Goal: Task Accomplishment & Management: Use online tool/utility

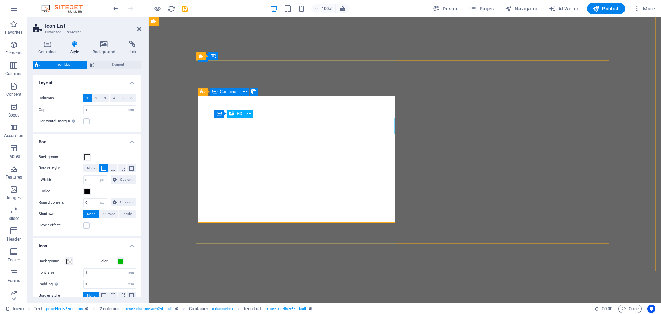
select select "rem"
select select "px"
select select "rem"
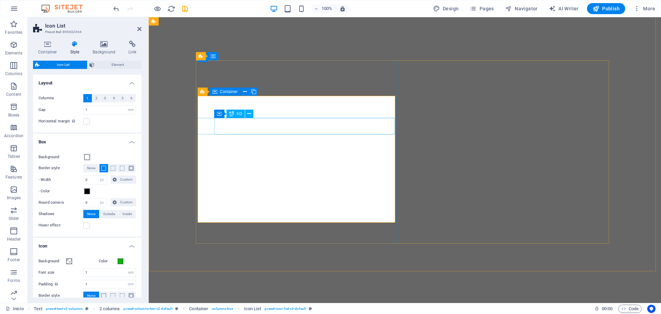
select select "px"
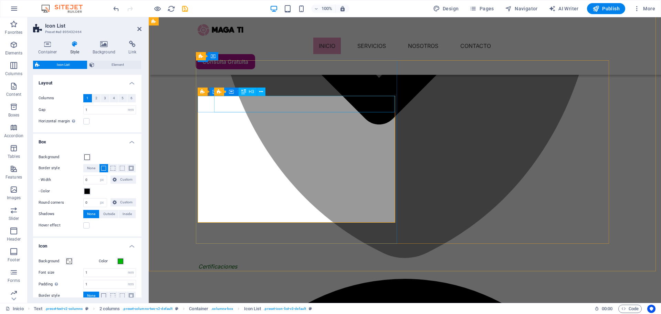
scroll to position [711, 0]
click at [262, 91] on icon at bounding box center [261, 91] width 4 height 7
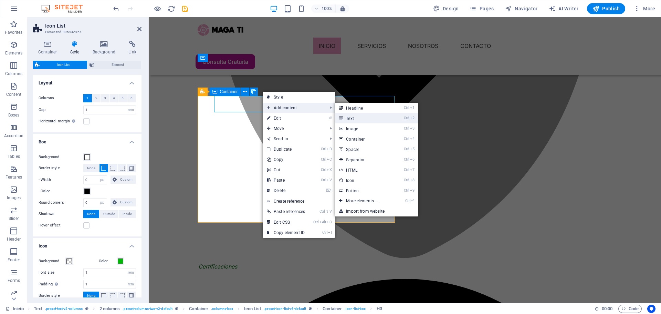
click at [361, 114] on link "Ctrl 2 Text" at bounding box center [363, 118] width 57 height 10
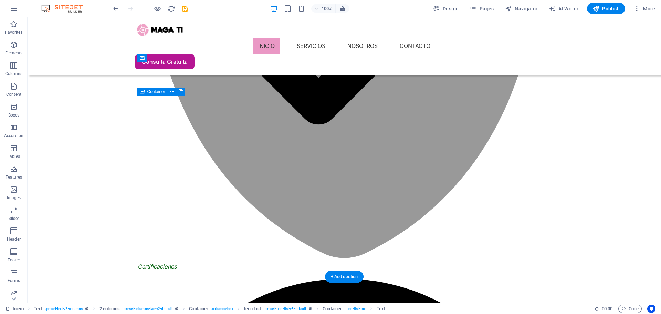
drag, startPoint x: 171, startPoint y: 111, endPoint x: 196, endPoint y: 115, distance: 25.1
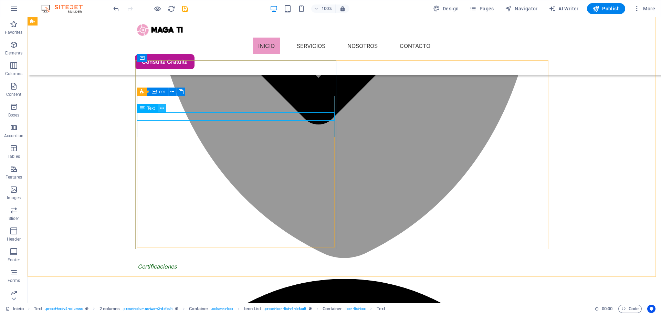
click at [164, 109] on icon at bounding box center [162, 108] width 4 height 7
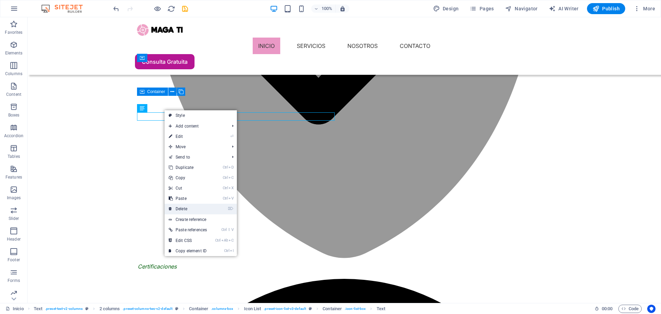
drag, startPoint x: 193, startPoint y: 194, endPoint x: 209, endPoint y: 209, distance: 21.4
click at [209, 209] on link "⌦ Delete" at bounding box center [188, 208] width 46 height 10
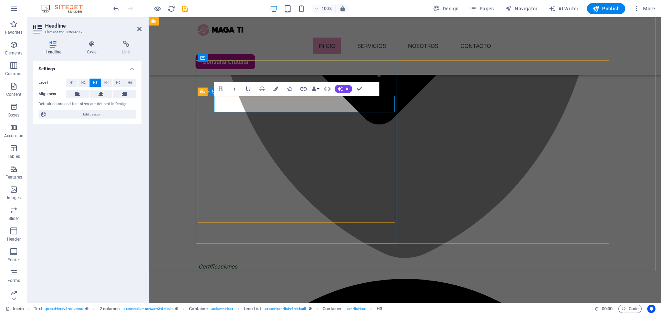
drag, startPoint x: 270, startPoint y: 96, endPoint x: 123, endPoint y: 84, distance: 146.7
click at [270, 96] on div "Icon List Container H3" at bounding box center [242, 91] width 56 height 9
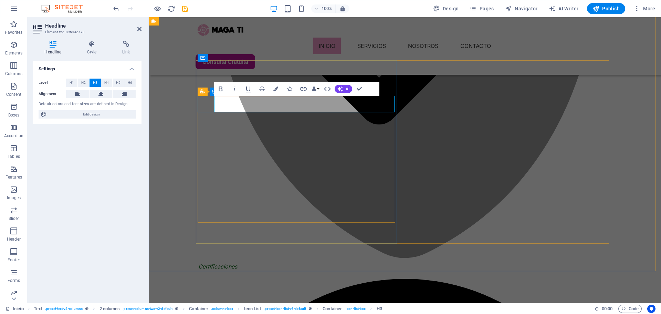
drag, startPoint x: 57, startPoint y: 104, endPoint x: 91, endPoint y: 103, distance: 33.8
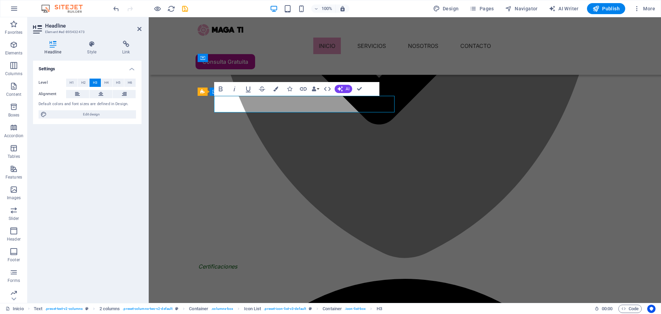
click at [88, 103] on div "Default colors and font sizes are defined in Design." at bounding box center [87, 104] width 97 height 6
click at [94, 103] on div "Default colors and font sizes are defined in Design." at bounding box center [87, 104] width 97 height 6
click at [115, 116] on span "Edit design" at bounding box center [91, 114] width 85 height 8
select select "600"
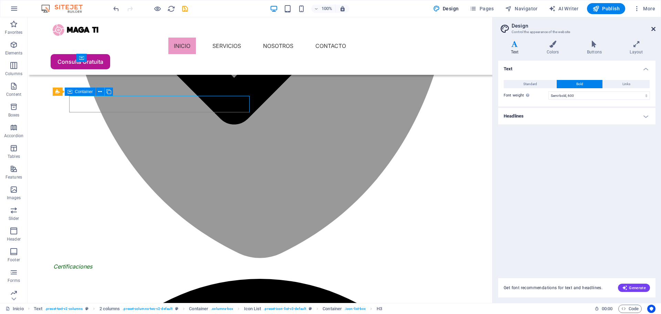
click at [652, 29] on icon at bounding box center [653, 29] width 4 height 6
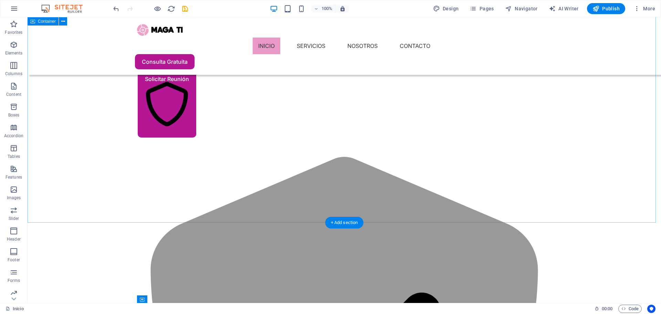
scroll to position [504, 0]
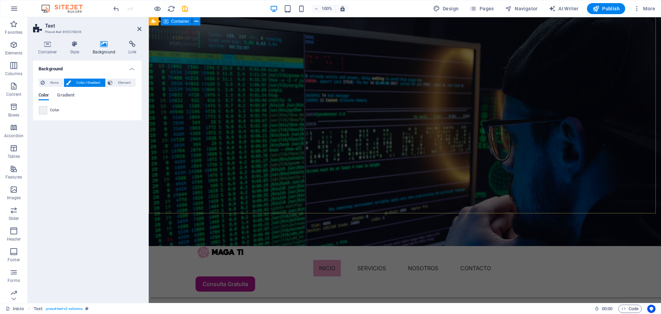
scroll to position [0, 0]
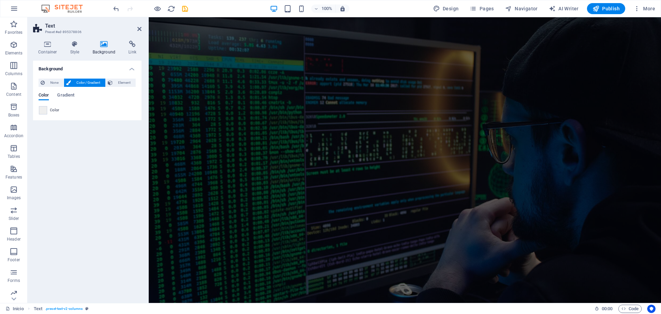
click at [124, 184] on div "Background None Color / Gradient Element Stretch background to full-width Color…" at bounding box center [87, 179] width 108 height 236
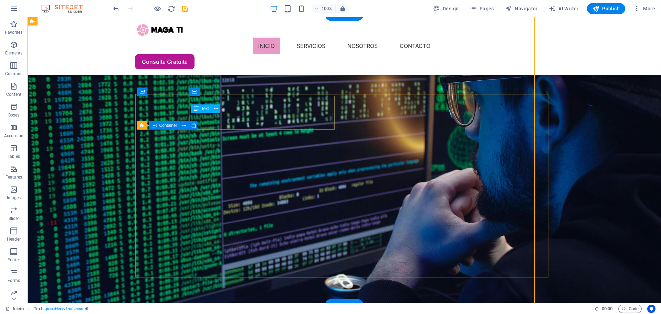
scroll to position [677, 0]
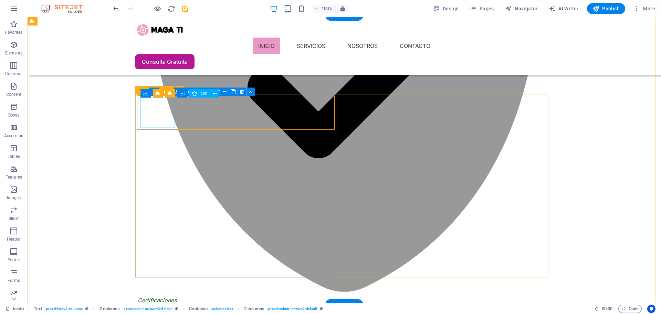
select select "px"
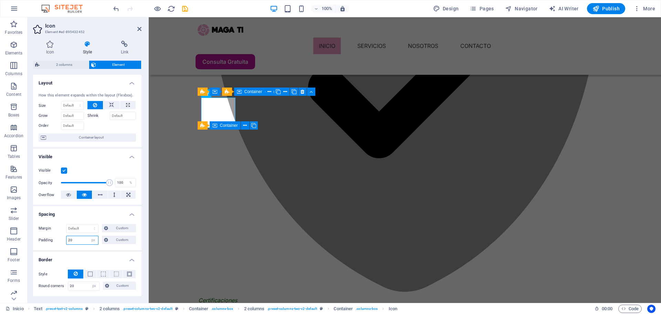
click at [82, 238] on input "20" at bounding box center [82, 240] width 32 height 8
click at [82, 239] on input "30" at bounding box center [82, 240] width 32 height 8
type input "20"
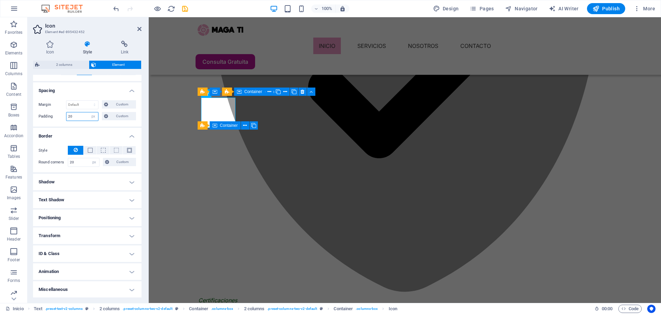
scroll to position [124, 0]
click at [133, 215] on h4 "Positioning" at bounding box center [87, 217] width 108 height 17
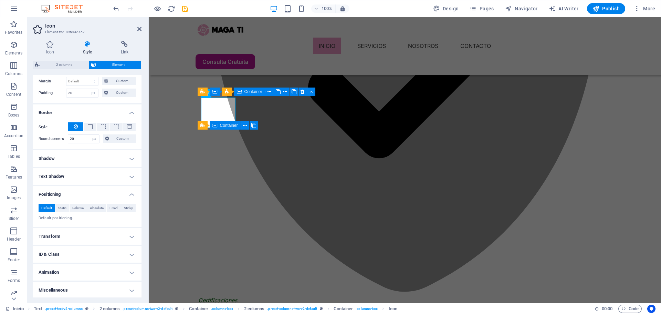
scroll to position [148, 0]
click at [133, 233] on h4 "Transform" at bounding box center [87, 235] width 108 height 17
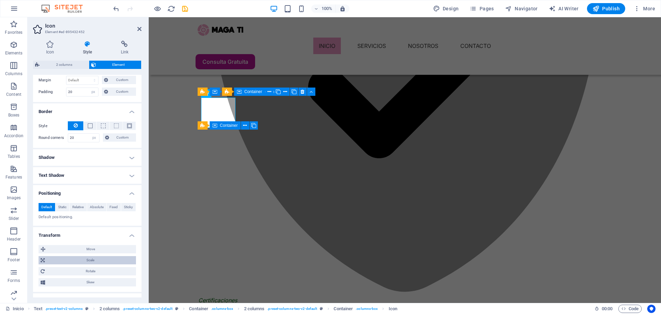
click at [119, 259] on span "Scale" at bounding box center [90, 260] width 87 height 8
click at [116, 282] on span "Skew" at bounding box center [90, 282] width 87 height 8
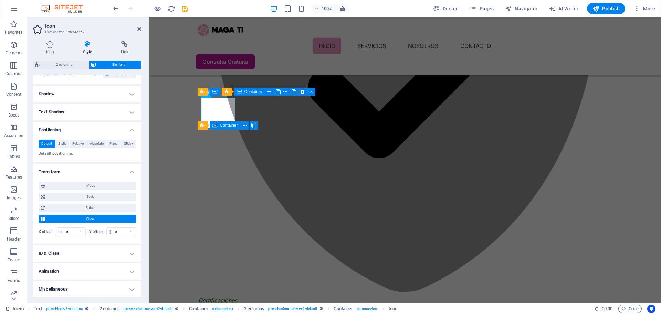
click at [119, 219] on span "Skew" at bounding box center [90, 218] width 87 height 8
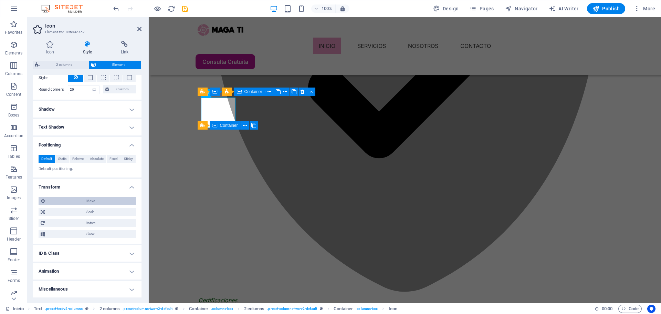
click at [121, 197] on span "Move" at bounding box center [91, 201] width 86 height 8
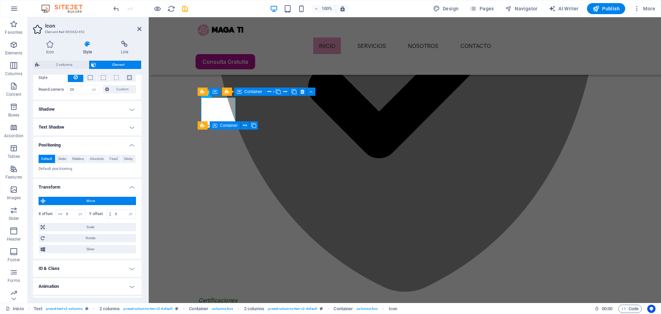
click at [121, 197] on span "Move" at bounding box center [91, 201] width 86 height 8
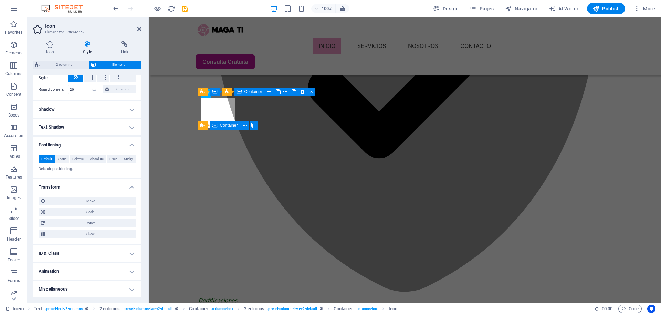
click at [132, 185] on h4 "Transform" at bounding box center [87, 185] width 108 height 12
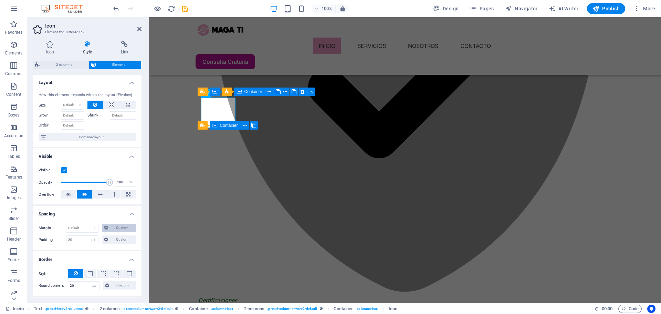
scroll to position [0, 0]
click at [98, 195] on icon at bounding box center [100, 194] width 5 height 8
click at [83, 198] on icon at bounding box center [84, 194] width 5 height 8
click at [126, 193] on icon at bounding box center [128, 194] width 4 height 8
click at [82, 195] on icon at bounding box center [84, 194] width 5 height 8
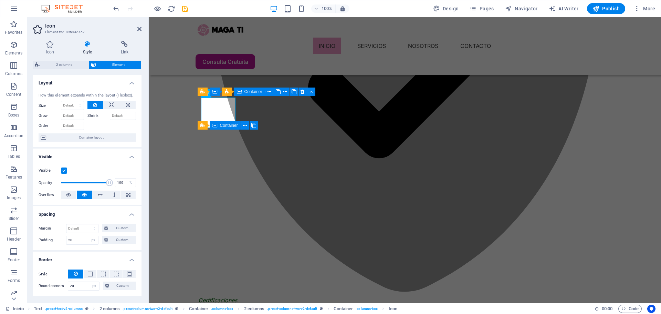
click at [66, 172] on label at bounding box center [64, 170] width 6 height 6
click at [0, 0] on input "Visible" at bounding box center [0, 0] width 0 height 0
click at [66, 172] on label at bounding box center [64, 170] width 6 height 6
click at [0, 0] on input "Visible" at bounding box center [0, 0] width 0 height 0
click at [66, 172] on label at bounding box center [64, 170] width 6 height 6
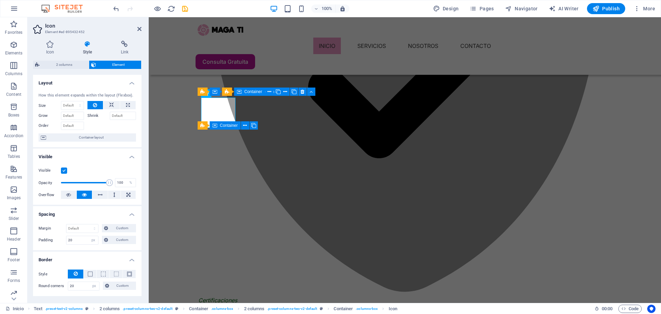
click at [0, 0] on input "Visible" at bounding box center [0, 0] width 0 height 0
click at [66, 172] on label at bounding box center [64, 170] width 6 height 6
click at [0, 0] on input "Visible" at bounding box center [0, 0] width 0 height 0
click at [109, 104] on icon at bounding box center [111, 105] width 5 height 8
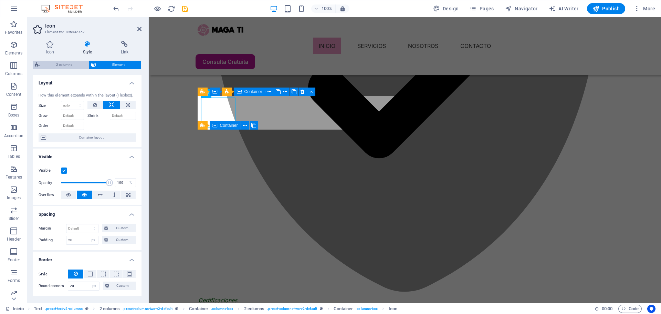
click at [66, 66] on span "2 columns" at bounding box center [64, 65] width 45 height 8
select select "rem"
select select "px"
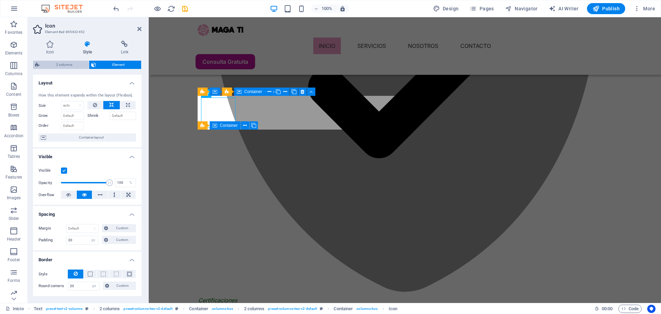
select select "px"
select select "preset-columns-two-v2-default"
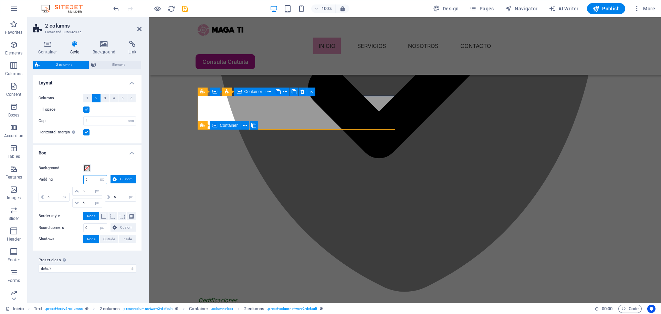
click at [92, 179] on input "5" at bounding box center [95, 179] width 23 height 8
click at [122, 179] on span "Custom" at bounding box center [126, 179] width 15 height 8
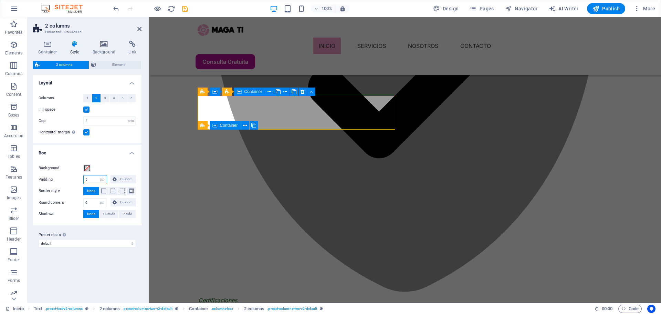
click at [91, 180] on input "5" at bounding box center [95, 179] width 23 height 8
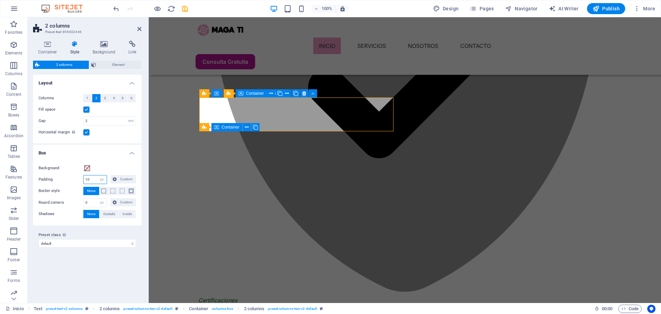
click at [93, 178] on input "10" at bounding box center [95, 179] width 23 height 8
type input "10"
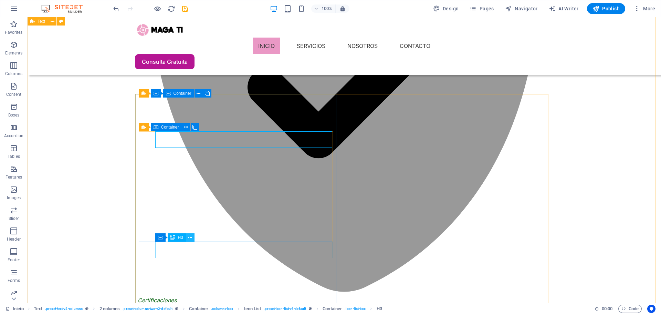
click at [193, 237] on button at bounding box center [190, 237] width 8 height 8
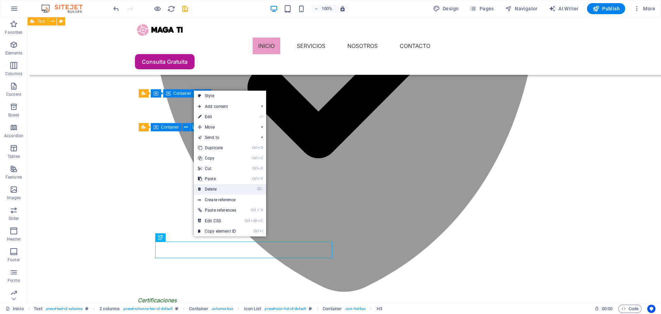
drag, startPoint x: 199, startPoint y: 181, endPoint x: 227, endPoint y: 187, distance: 29.2
click at [227, 187] on link "⌦ Delete" at bounding box center [217, 189] width 46 height 10
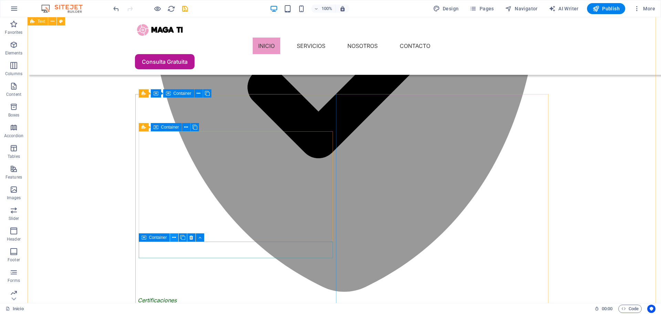
click at [177, 239] on button at bounding box center [174, 237] width 8 height 8
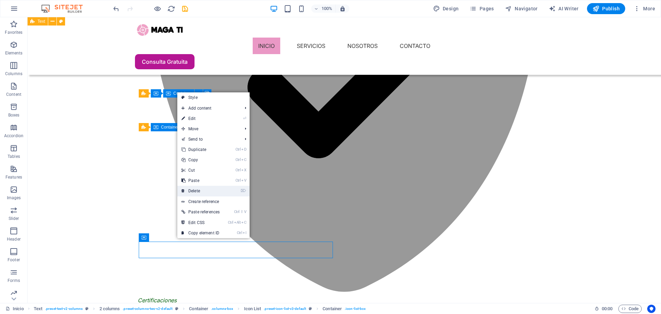
click at [216, 193] on link "⌦ Delete" at bounding box center [200, 191] width 46 height 10
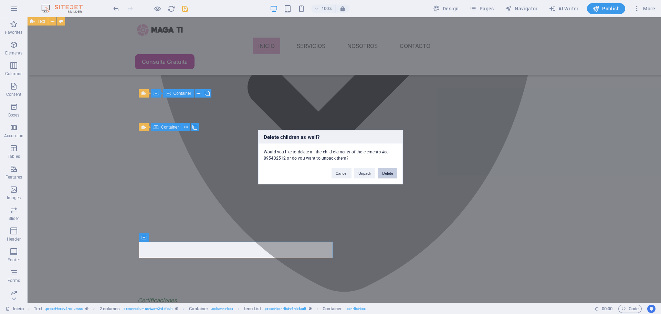
click at [388, 174] on button "Delete" at bounding box center [387, 173] width 19 height 10
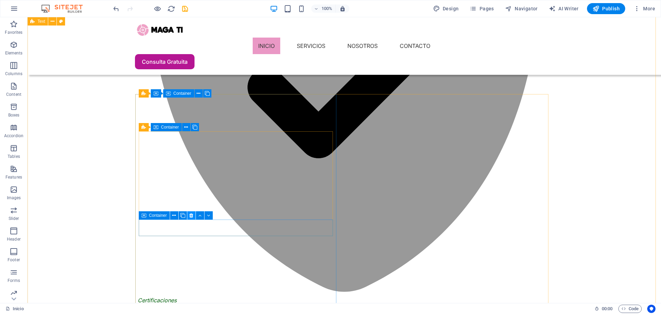
click at [192, 213] on icon at bounding box center [191, 215] width 4 height 7
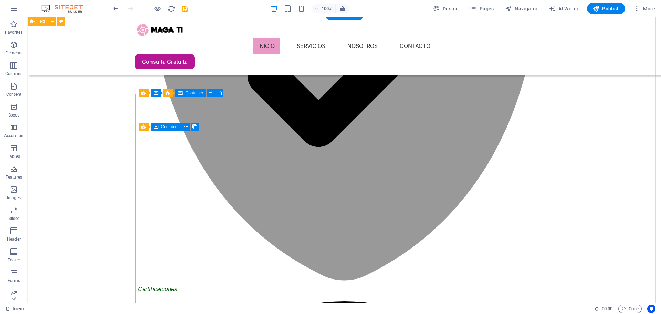
scroll to position [677, 0]
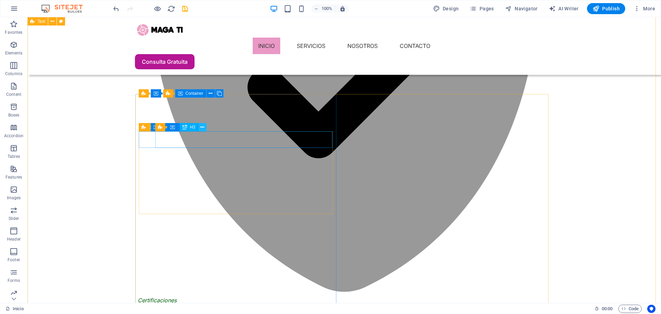
click at [202, 126] on icon at bounding box center [202, 127] width 4 height 7
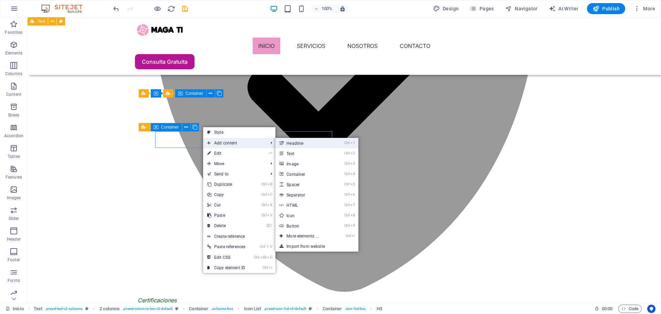
click at [305, 144] on link "Ctrl 1 Headline" at bounding box center [303, 143] width 57 height 10
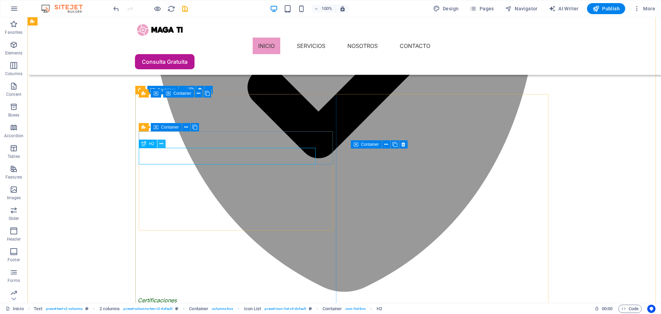
click at [162, 143] on icon at bounding box center [161, 143] width 4 height 7
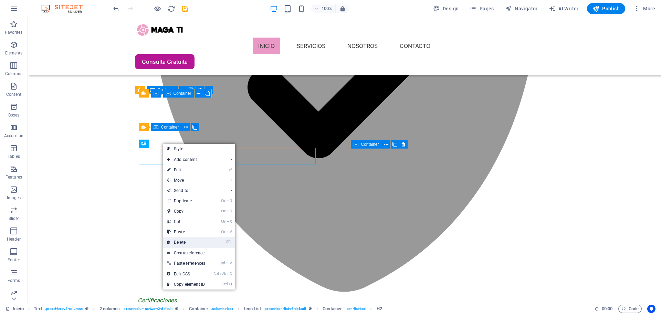
click at [204, 242] on link "⌦ Delete" at bounding box center [186, 242] width 46 height 10
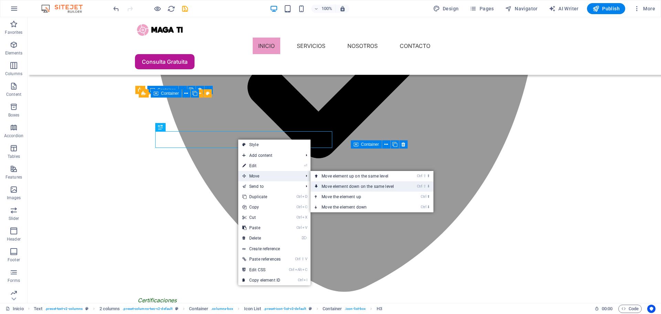
click at [380, 189] on link "Ctrl ⇧ ⬇ Move element down on the same level" at bounding box center [359, 186] width 97 height 10
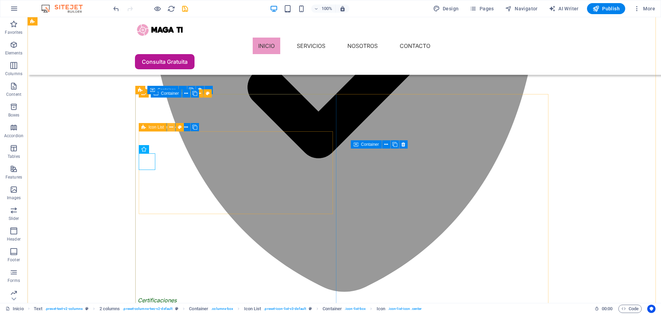
click at [170, 128] on icon at bounding box center [171, 127] width 4 height 7
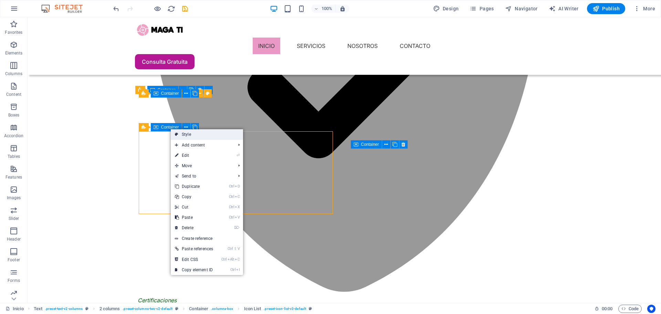
click at [201, 135] on link "Style" at bounding box center [207, 134] width 72 height 10
select select "rem"
select select "px"
select select "rem"
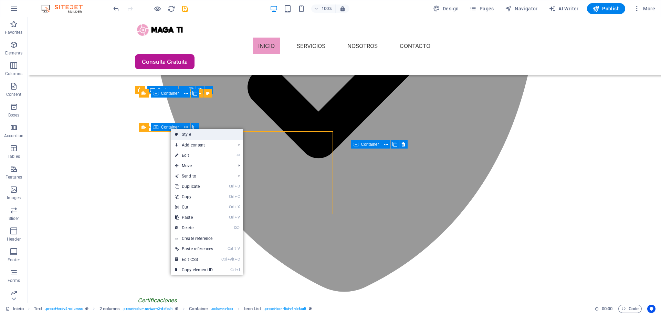
select select "rem"
select select "px"
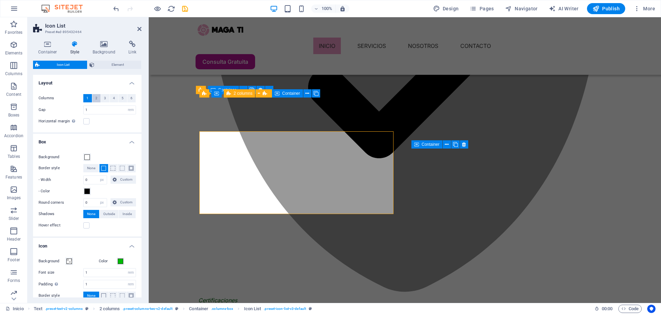
click at [95, 100] on span "2" at bounding box center [96, 98] width 2 height 8
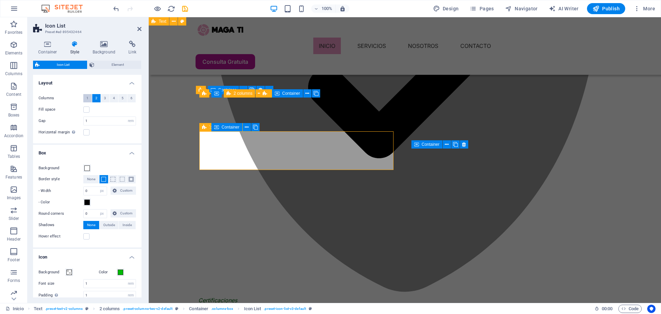
click at [89, 100] on button "1" at bounding box center [87, 98] width 9 height 8
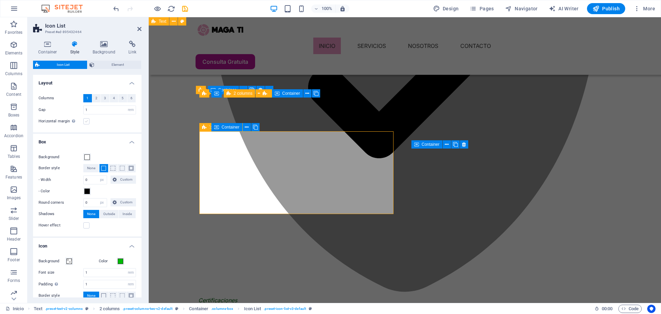
click at [88, 122] on label at bounding box center [86, 121] width 6 height 6
click at [0, 0] on input "Horizontal margin Only if the containers "Content width" is not set to "Default"" at bounding box center [0, 0] width 0 height 0
click at [88, 122] on label at bounding box center [86, 121] width 6 height 6
click at [0, 0] on input "Horizontal margin Only if the containers "Content width" is not set to "Default"" at bounding box center [0, 0] width 0 height 0
click at [42, 51] on h4 "Container" at bounding box center [49, 48] width 32 height 14
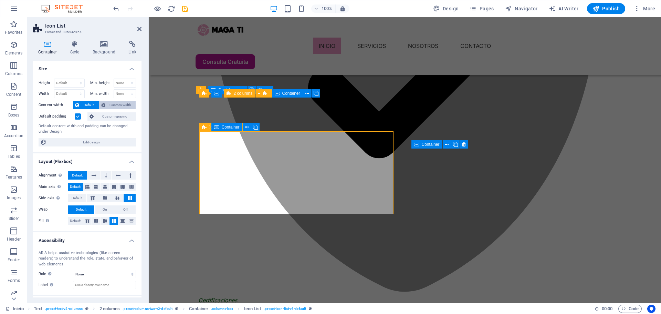
click at [118, 104] on span "Custom width" at bounding box center [120, 105] width 27 height 8
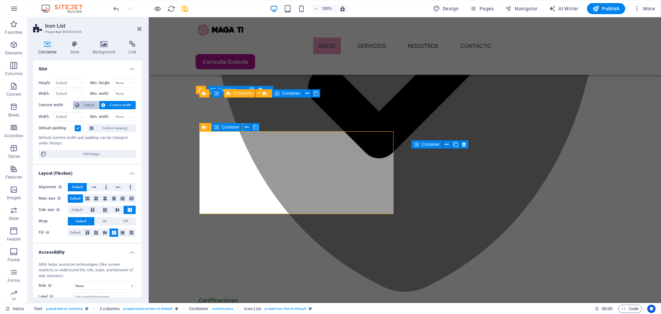
click at [84, 105] on span "Default" at bounding box center [88, 105] width 15 height 8
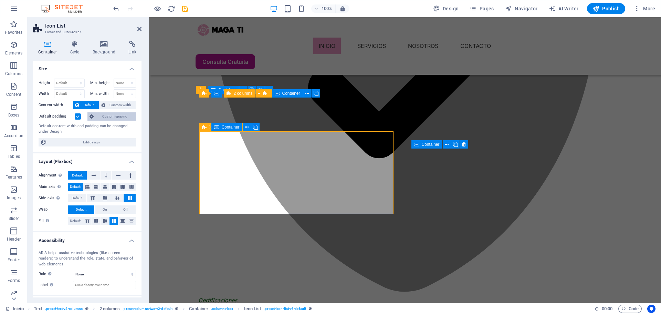
click at [115, 117] on span "Custom spacing" at bounding box center [115, 116] width 38 height 8
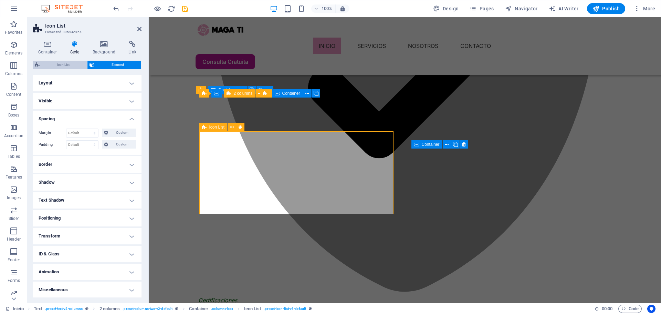
click at [65, 65] on span "Icon List" at bounding box center [63, 65] width 43 height 8
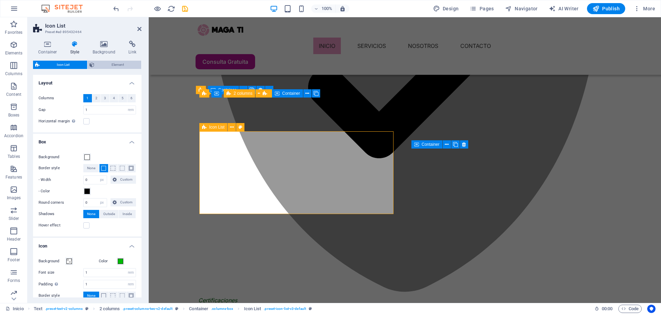
click at [105, 65] on span "Element" at bounding box center [117, 65] width 43 height 8
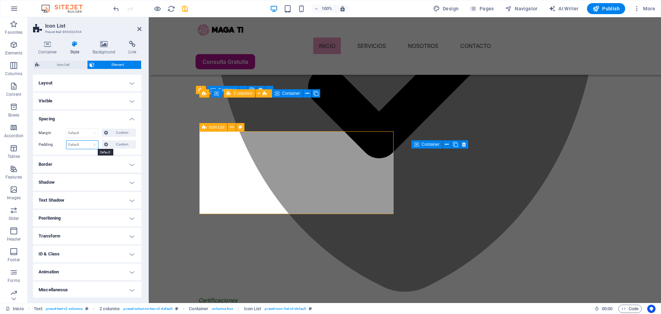
click at [75, 145] on select "Default px rem % vh vw Custom" at bounding box center [82, 144] width 32 height 8
select select "px"
click at [88, 140] on select "Default px rem % vh vw Custom" at bounding box center [82, 144] width 32 height 8
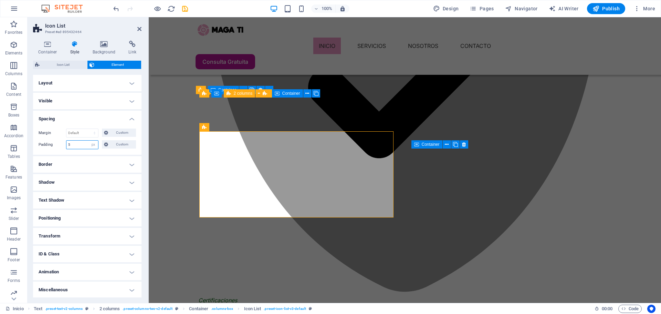
click at [86, 145] on input "5" at bounding box center [82, 144] width 32 height 8
click at [87, 145] on input "10" at bounding box center [82, 144] width 32 height 8
type input "0"
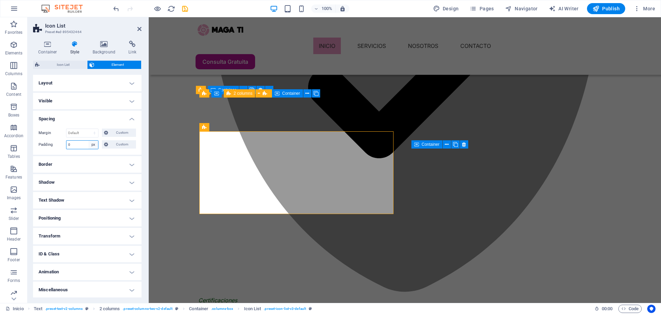
click at [96, 145] on select "Default px rem % vh vw Custom" at bounding box center [93, 144] width 10 height 8
select select "default"
click at [88, 140] on select "Default px rem % vh vw Custom" at bounding box center [93, 144] width 10 height 8
select select "DISABLED_OPTION_VALUE"
click at [134, 80] on h4 "Layout" at bounding box center [87, 83] width 108 height 17
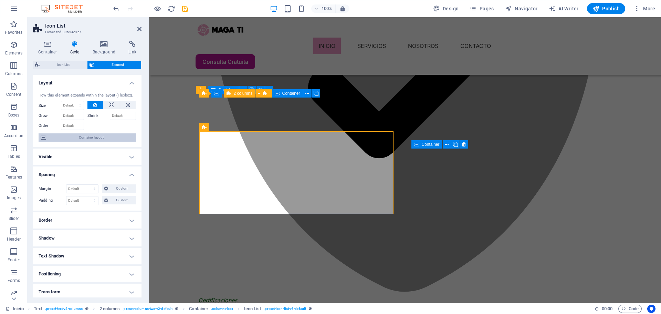
click at [106, 134] on span "Container layout" at bounding box center [91, 137] width 86 height 8
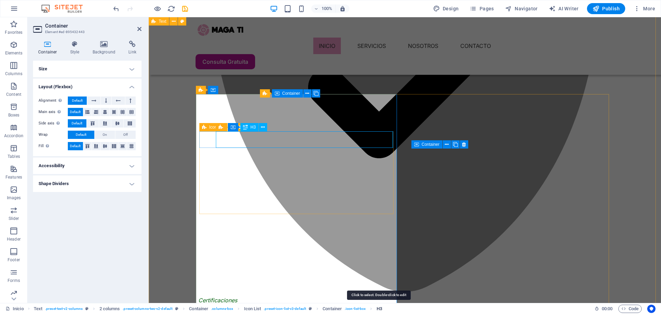
click at [379, 309] on span "H3" at bounding box center [380, 308] width 6 height 8
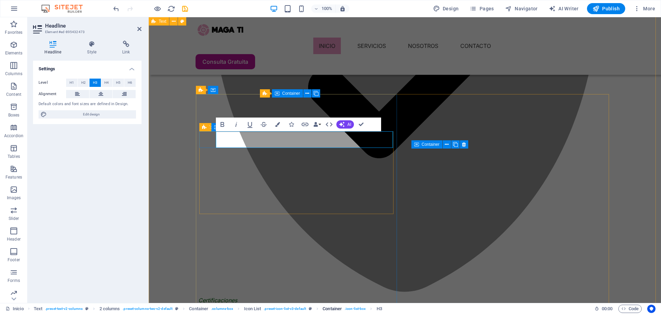
click at [357, 309] on span ". icon-list-box" at bounding box center [355, 308] width 21 height 8
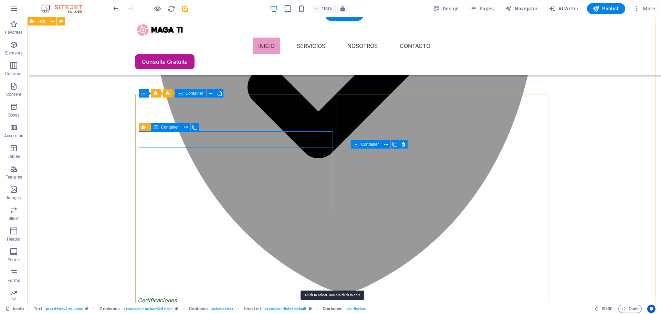
click at [341, 309] on span "Container" at bounding box center [332, 308] width 19 height 8
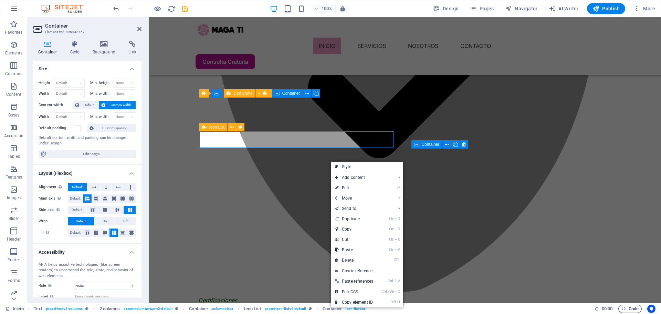
click at [630, 308] on span "Code" at bounding box center [629, 308] width 17 height 8
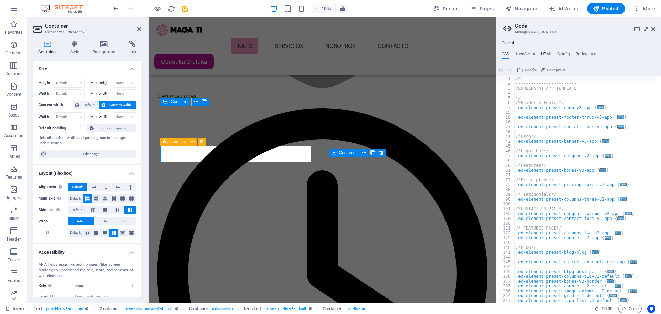
click at [547, 54] on h4 "HTML" at bounding box center [546, 56] width 11 height 8
type textarea "<button href="#main-content" class="wv-link-content button">Skip to main conten…"
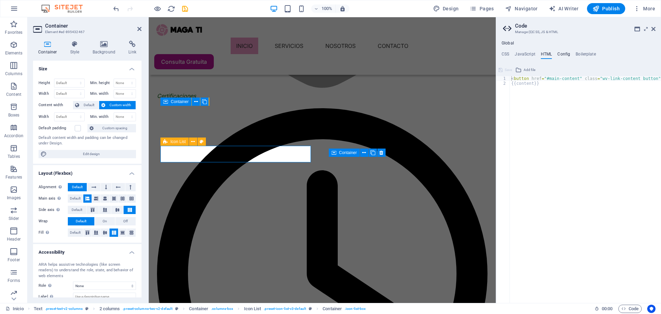
click at [564, 54] on h4 "Config" at bounding box center [563, 56] width 13 height 8
type textarea "$color-background: #ffffff;"
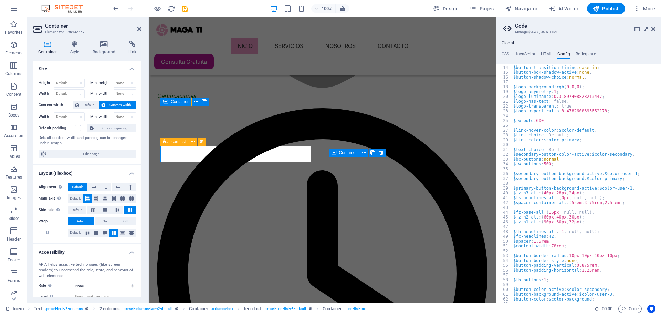
scroll to position [62, 0]
drag, startPoint x: 581, startPoint y: 51, endPoint x: 585, endPoint y: 57, distance: 7.2
click at [582, 53] on div "Global CSS JavaScript HTML Config Boilerplate /* 1 2 3 4 5 6 7 15 16 26 27 40 4…" at bounding box center [578, 172] width 165 height 262
click at [585, 57] on h4 "Boilerplate" at bounding box center [586, 56] width 20 height 8
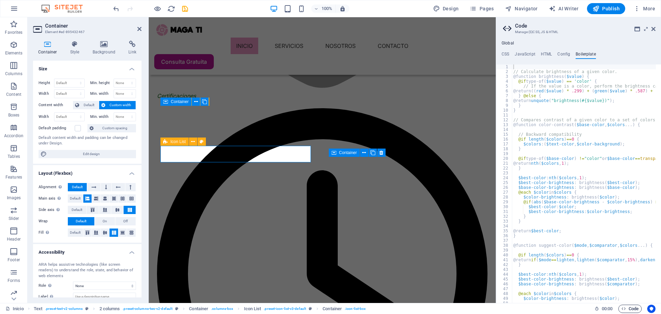
click at [630, 308] on span "Code" at bounding box center [629, 308] width 17 height 8
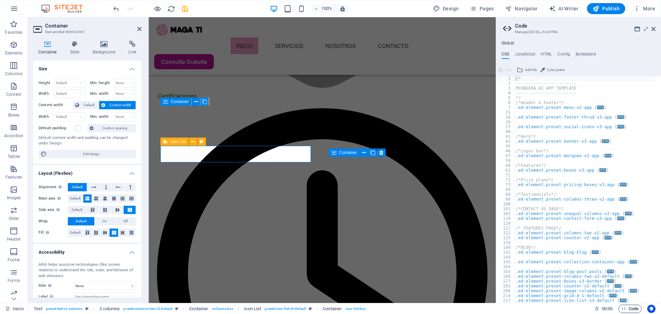
click at [630, 308] on span "Code" at bounding box center [629, 308] width 17 height 8
click at [529, 51] on div "Global CSS JavaScript HTML Config Boilerplate /* 1 2 3 4 5 6 7 15 16 26 27 40 4…" at bounding box center [578, 172] width 165 height 262
click at [529, 54] on h4 "JavaScript" at bounding box center [525, 56] width 20 height 8
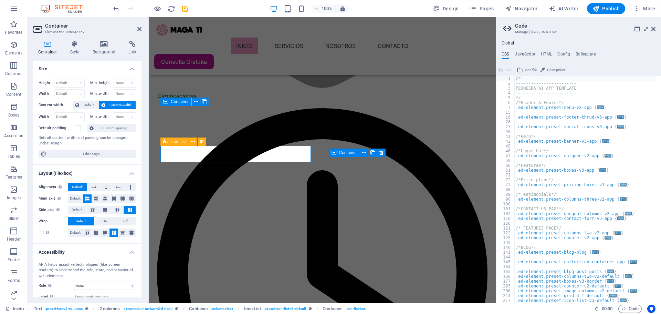
click at [511, 42] on h4 "Global" at bounding box center [508, 44] width 12 height 6
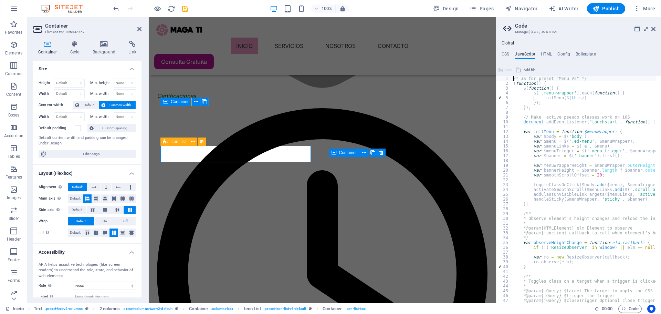
type textarea "/* JS for preset "Menu V2" */"
click at [510, 41] on h4 "Global" at bounding box center [508, 44] width 12 height 6
click at [510, 42] on h4 "Global" at bounding box center [508, 44] width 12 height 6
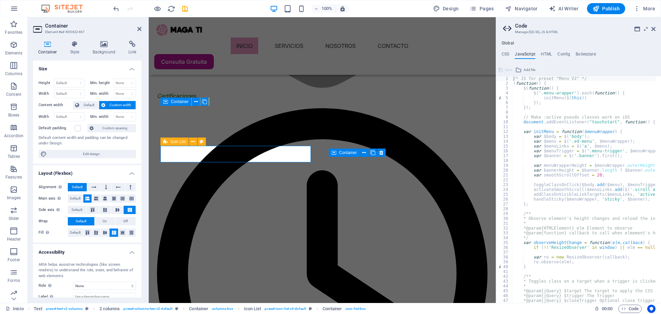
click at [510, 42] on h4 "Global" at bounding box center [508, 44] width 12 height 6
click at [587, 52] on h4 "Boilerplate" at bounding box center [586, 56] width 20 height 8
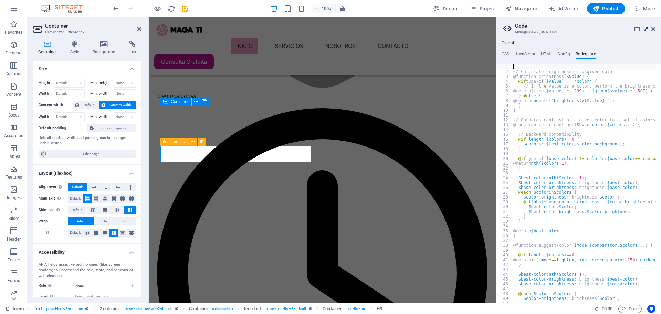
click at [646, 29] on icon at bounding box center [646, 29] width 0 height 6
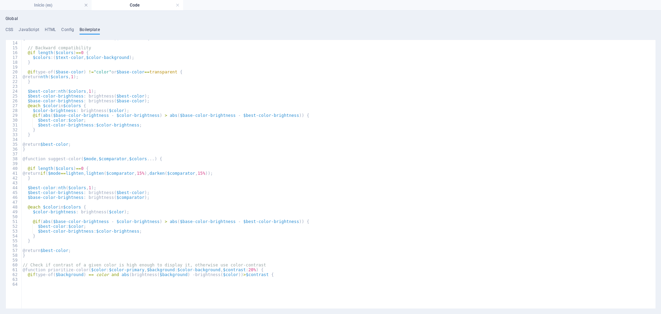
scroll to position [47, 0]
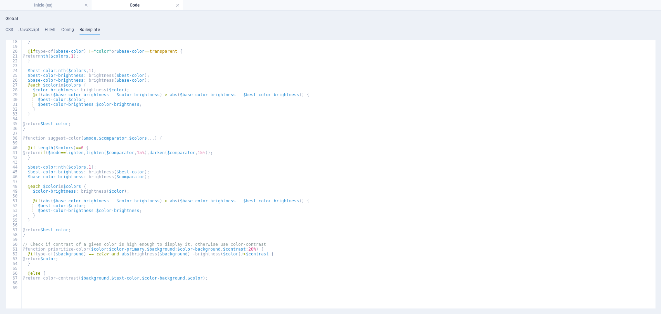
click at [179, 6] on link at bounding box center [178, 5] width 4 height 7
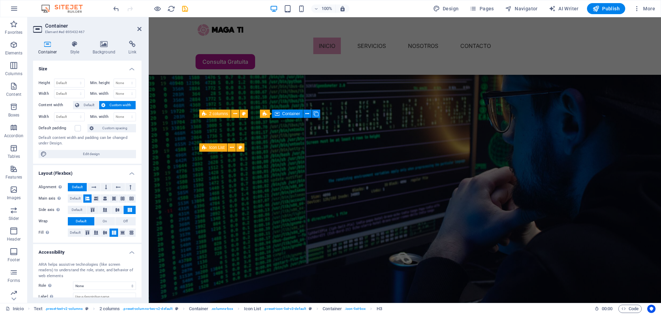
scroll to position [677, 0]
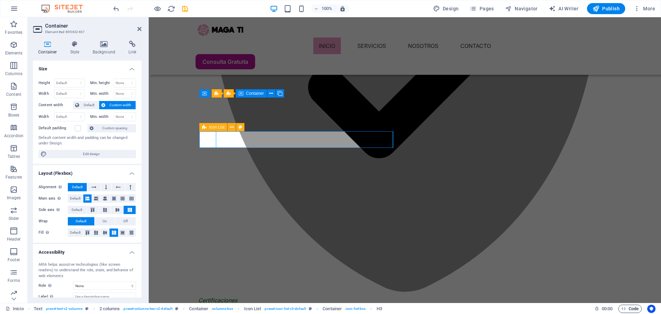
click at [635, 306] on span "Code" at bounding box center [629, 308] width 17 height 8
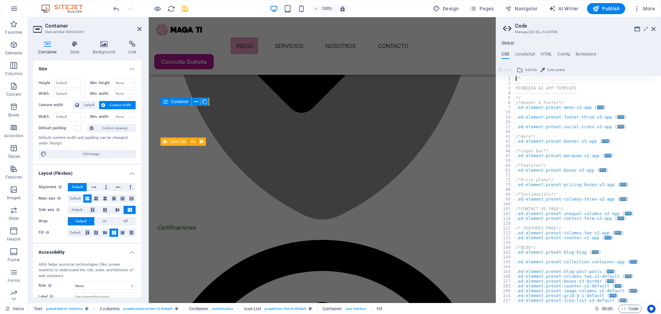
scroll to position [809, 0]
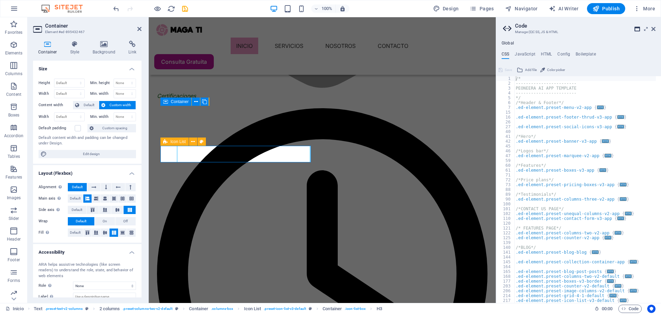
click at [636, 27] on icon at bounding box center [637, 29] width 6 height 6
